Goal: Find specific page/section: Find specific page/section

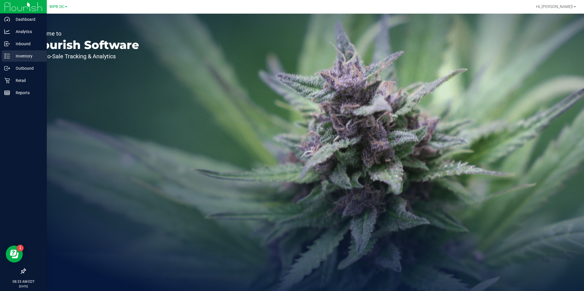
click at [9, 55] on icon at bounding box center [7, 56] width 6 height 6
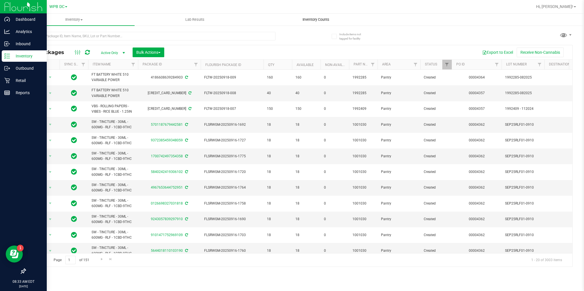
click at [318, 21] on span "Inventory Counts" at bounding box center [316, 19] width 42 height 5
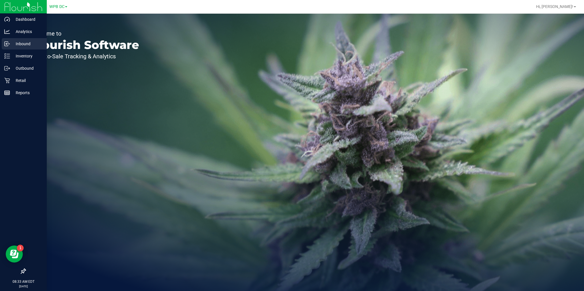
click at [8, 49] on div "Inbound" at bounding box center [24, 43] width 45 height 11
